Goal: Information Seeking & Learning: Understand process/instructions

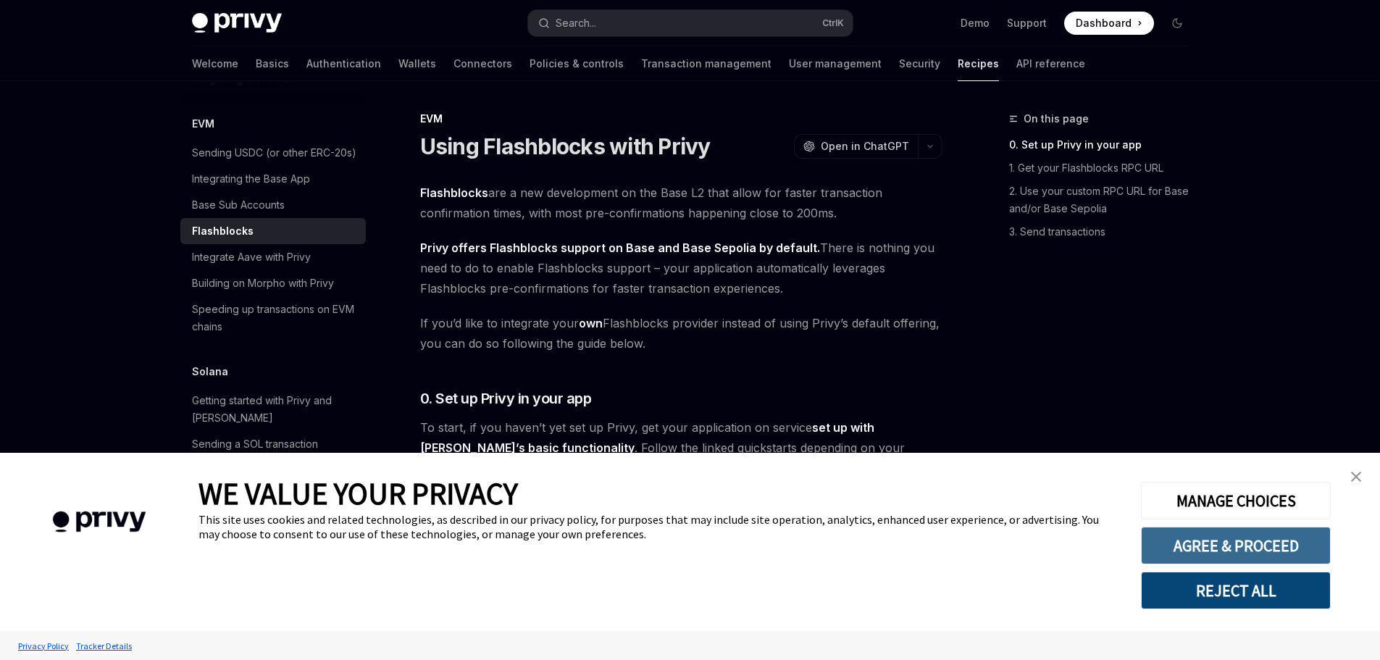
click at [1264, 550] on button "AGREE & PROCEED" at bounding box center [1236, 546] width 190 height 38
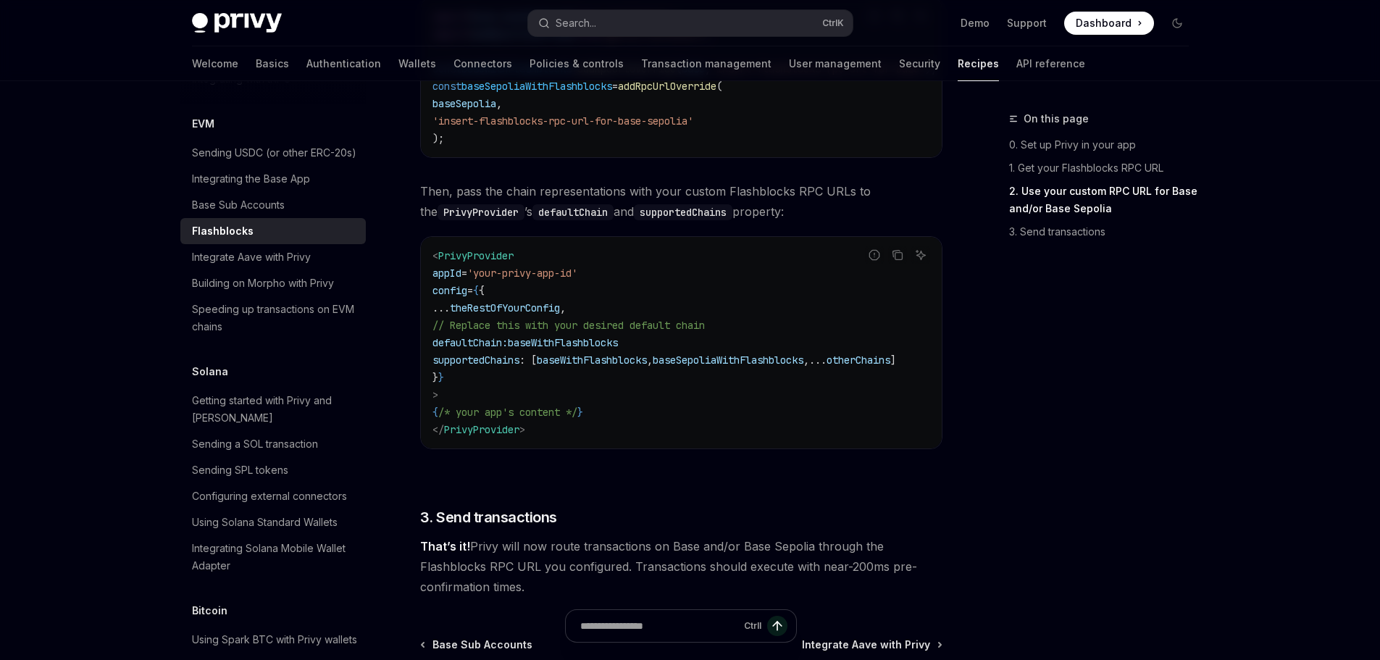
scroll to position [868, 0]
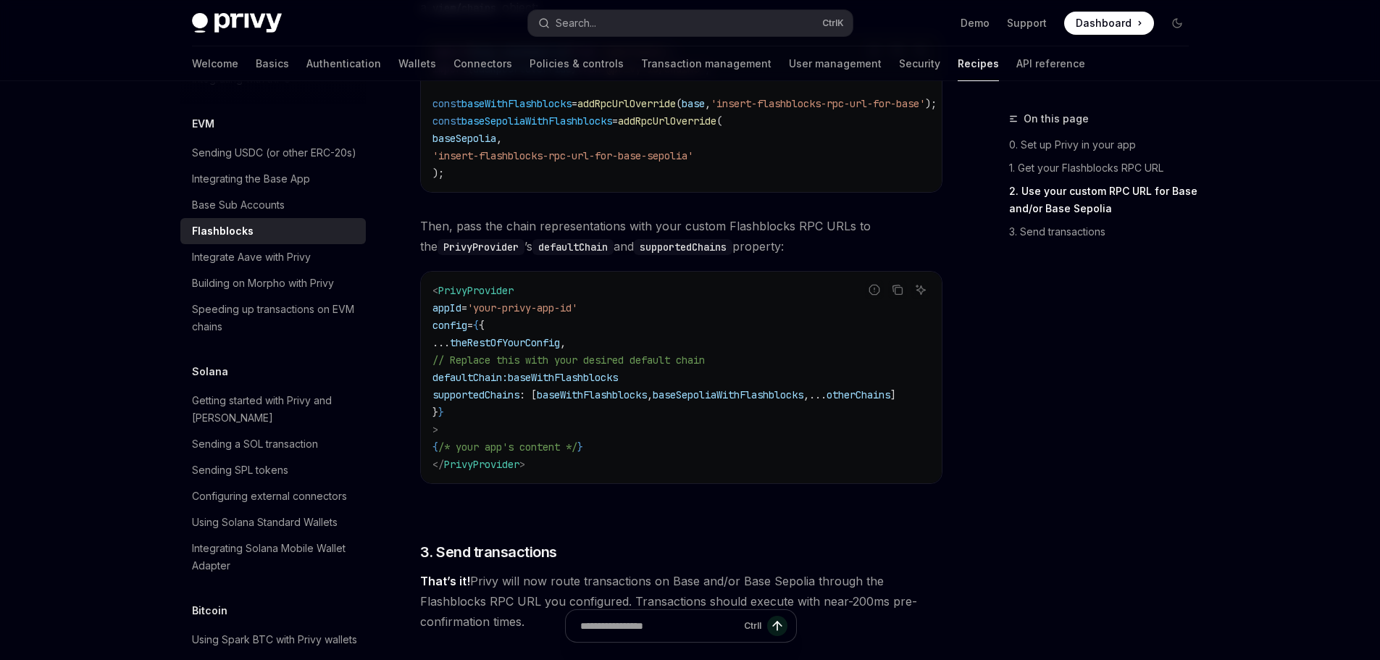
drag, startPoint x: 722, startPoint y: 487, endPoint x: 732, endPoint y: 487, distance: 10.2
click at [732, 483] on div "< PrivyProvider appId = 'your-privy-app-id' config = { { ... theRestOfYourConfi…" at bounding box center [681, 377] width 521 height 211
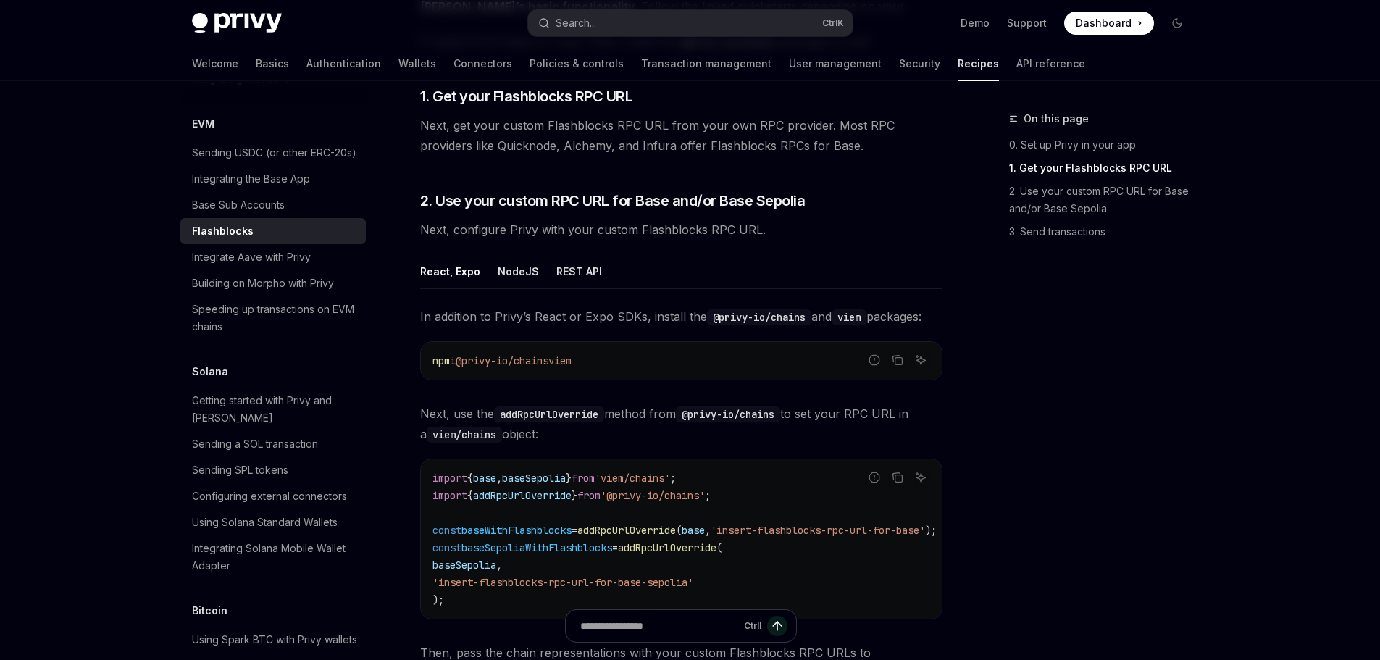
scroll to position [433, 0]
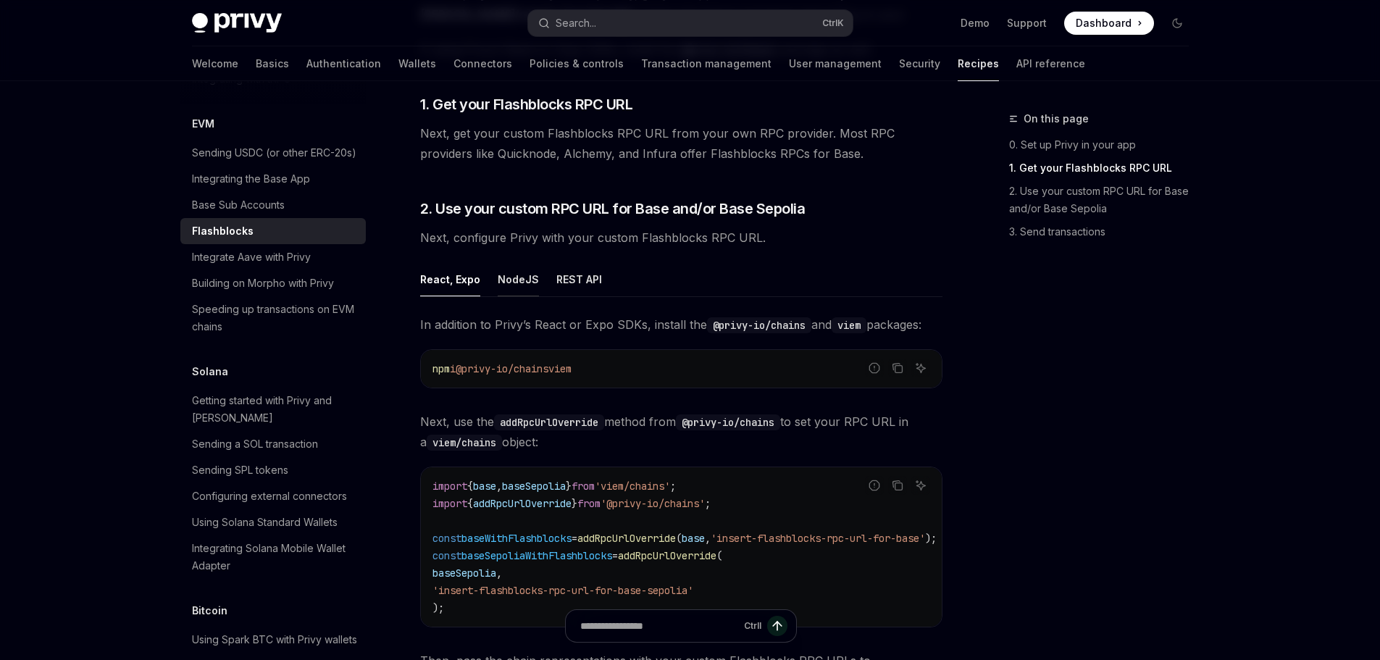
click at [519, 282] on div "NodeJS" at bounding box center [518, 279] width 41 height 34
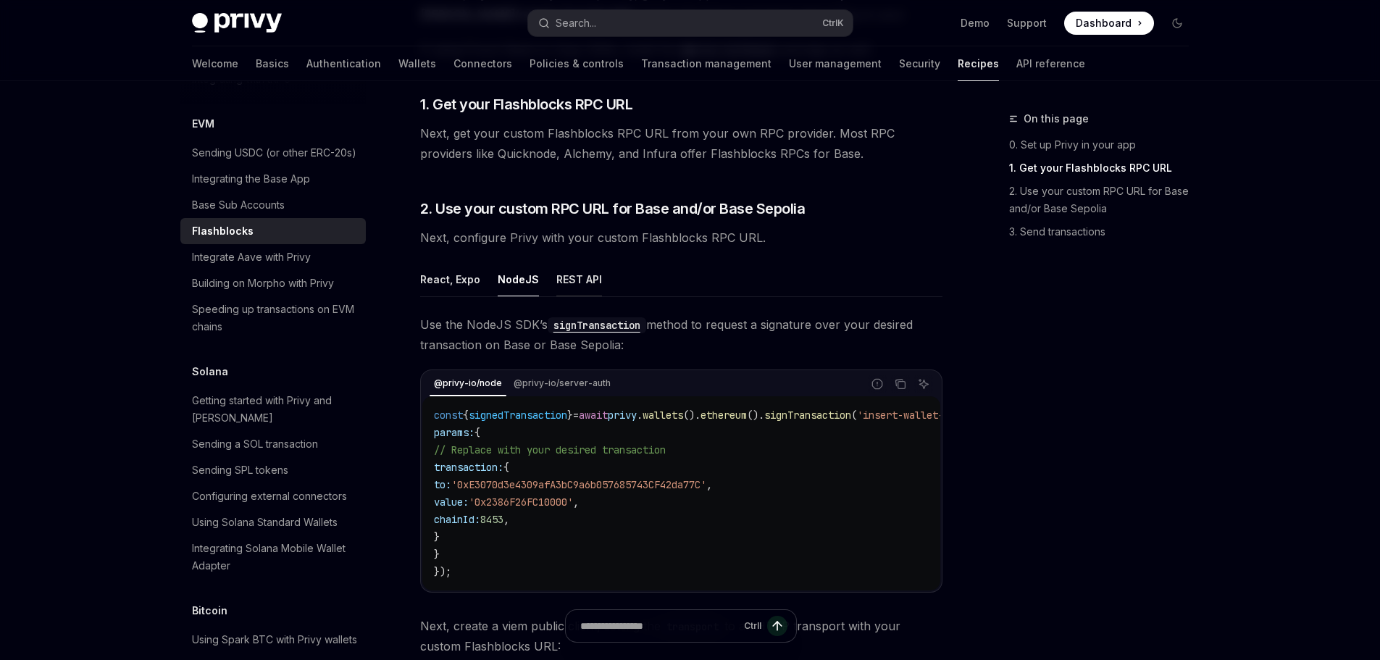
click at [581, 290] on div "REST API" at bounding box center [579, 279] width 46 height 34
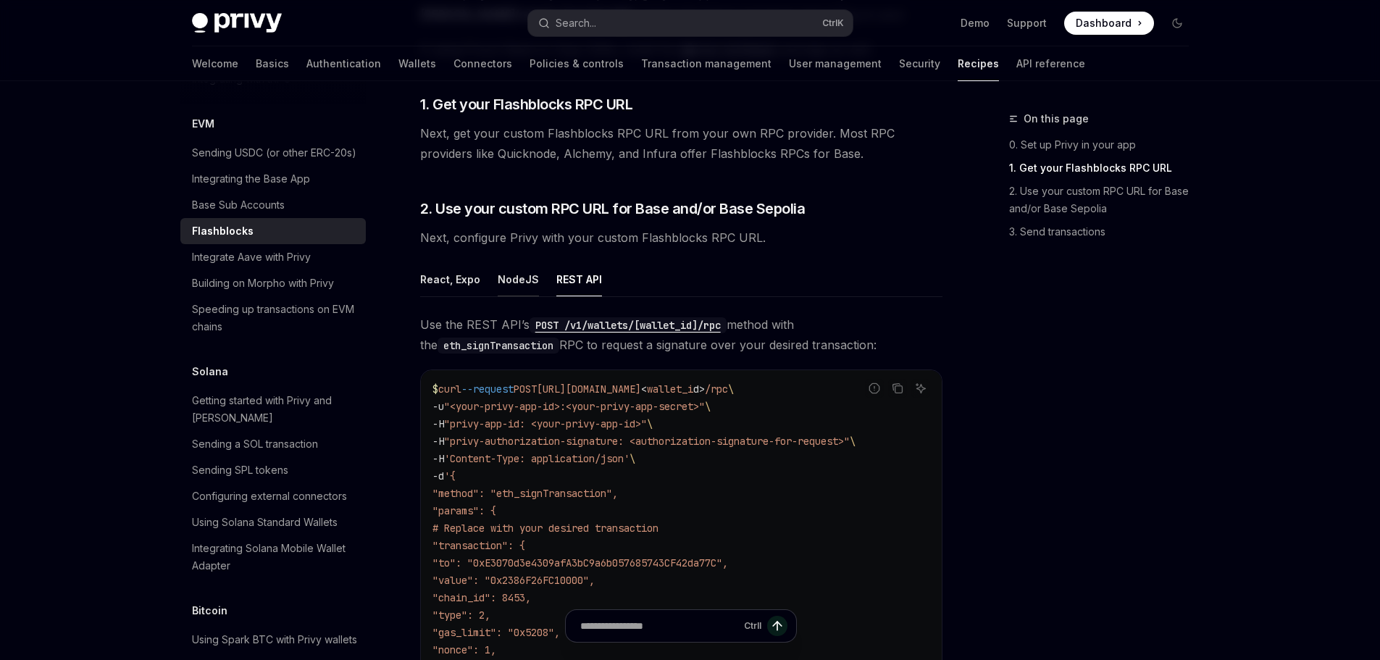
click at [513, 275] on div "NodeJS" at bounding box center [518, 279] width 41 height 34
type textarea "*"
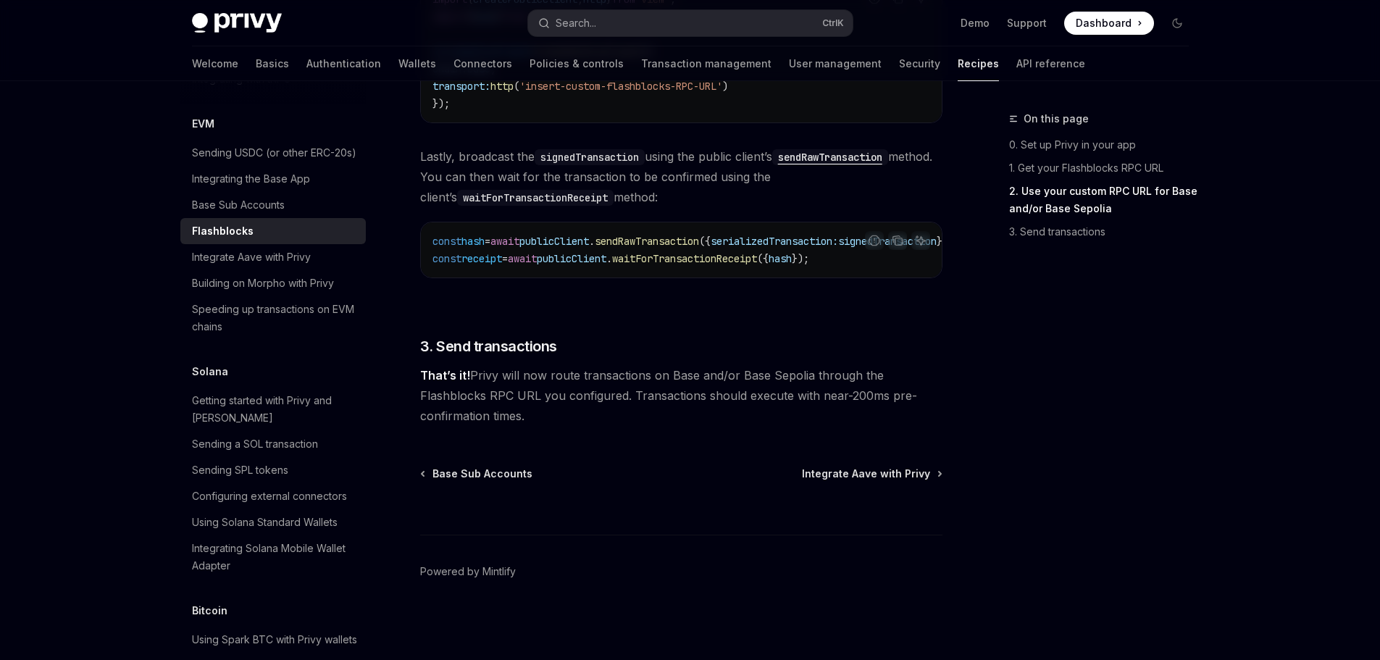
scroll to position [1136, 0]
